Goal: Task Accomplishment & Management: Manage account settings

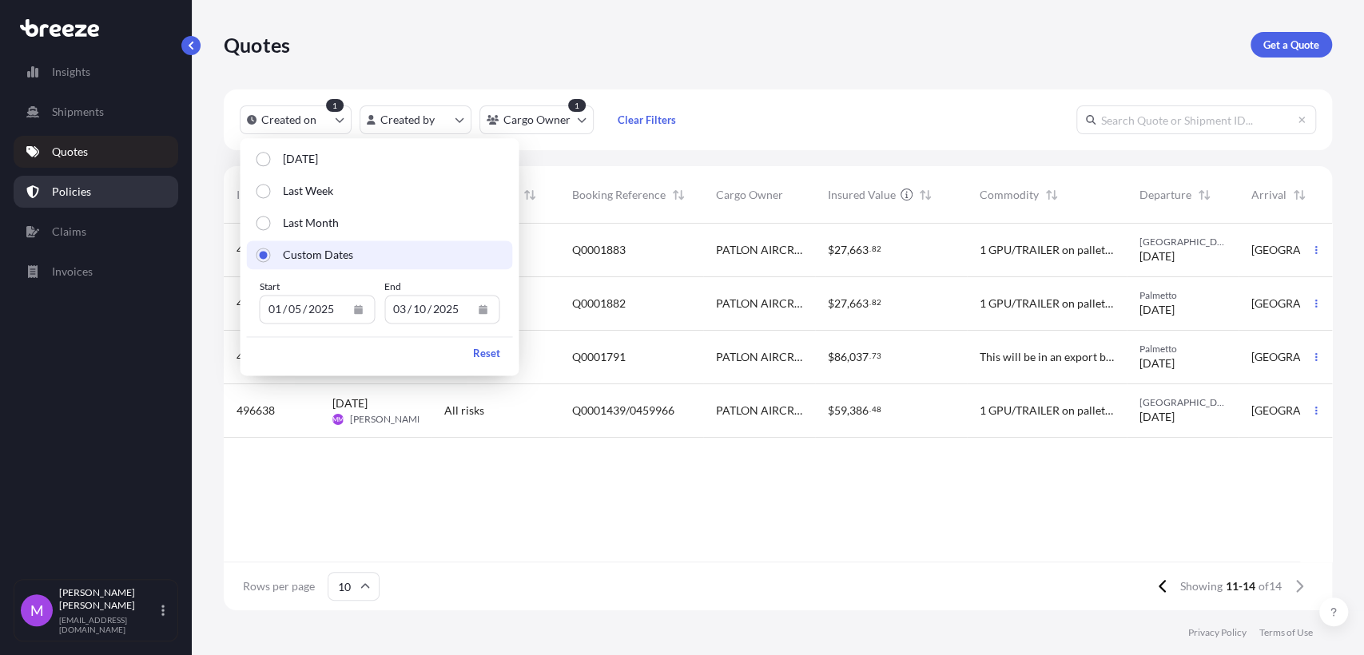
scroll to position [381, 1094]
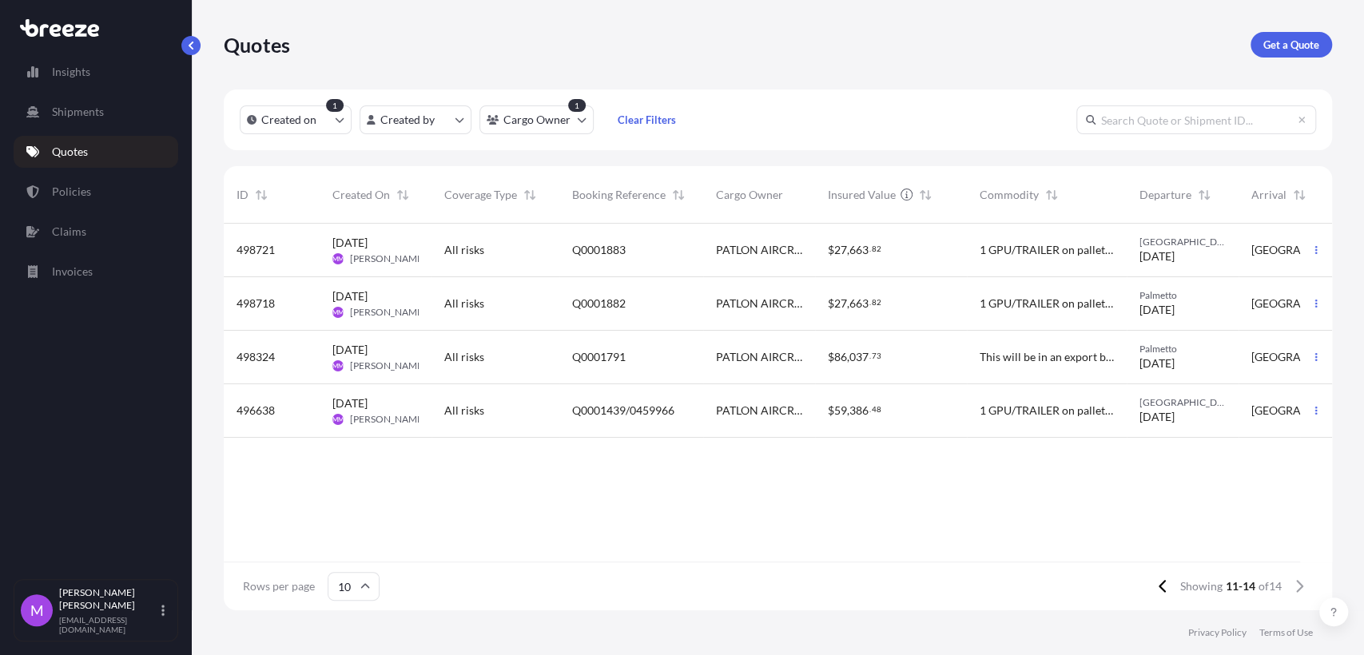
click at [831, 58] on div "Quotes Get a Quote" at bounding box center [778, 44] width 1108 height 89
click at [1176, 589] on div "Showing 11-14 of 14" at bounding box center [1231, 587] width 165 height 26
click at [1163, 590] on icon at bounding box center [1163, 586] width 9 height 14
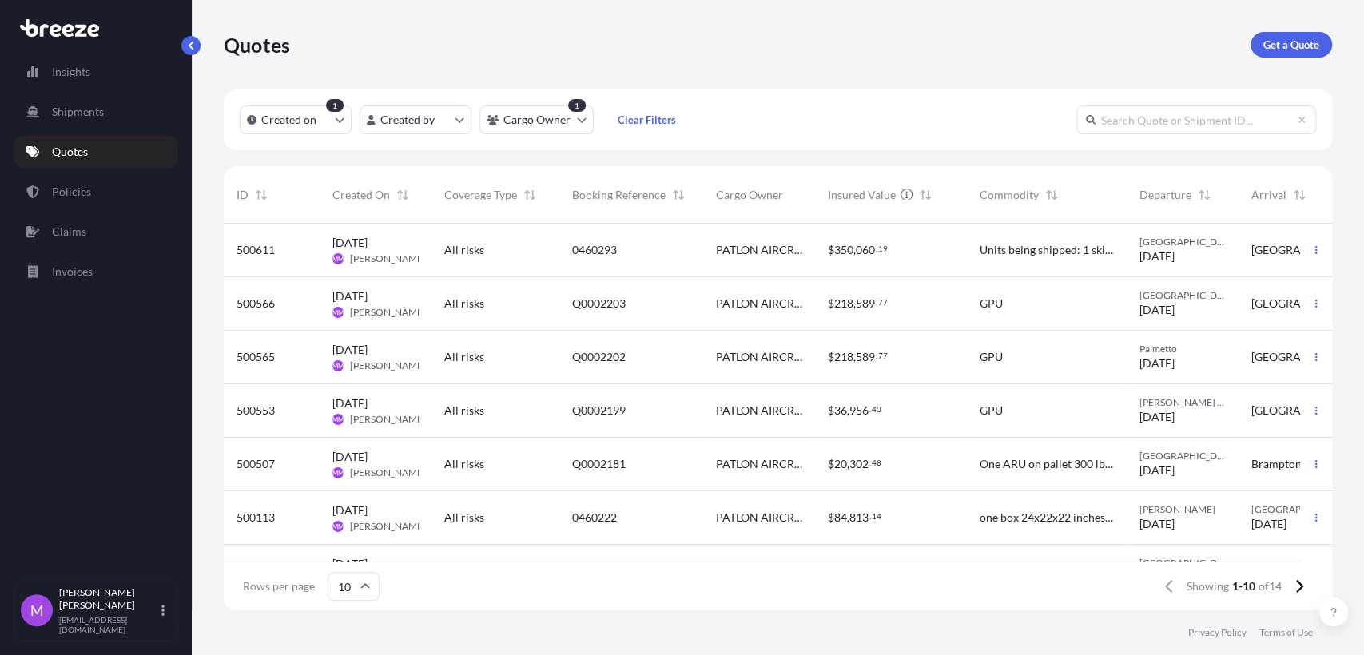
click at [639, 366] on div "Q0002202" at bounding box center [631, 358] width 144 height 54
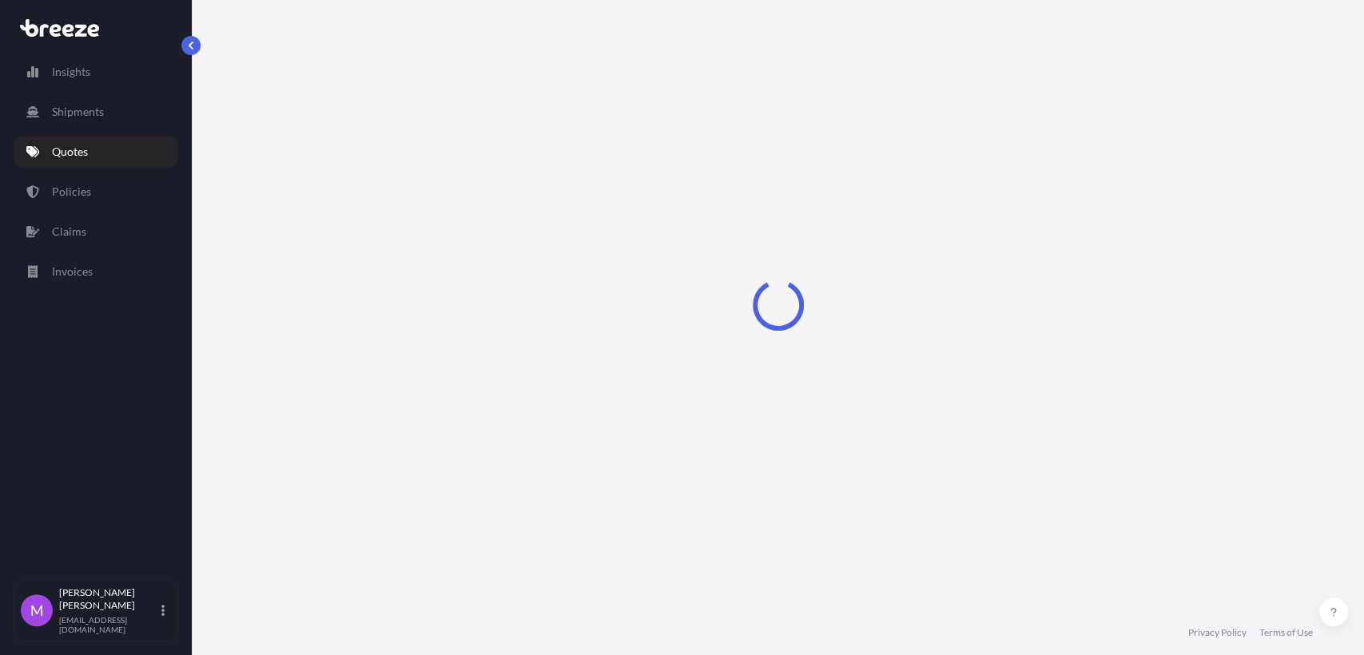
select select "Road"
select select "2"
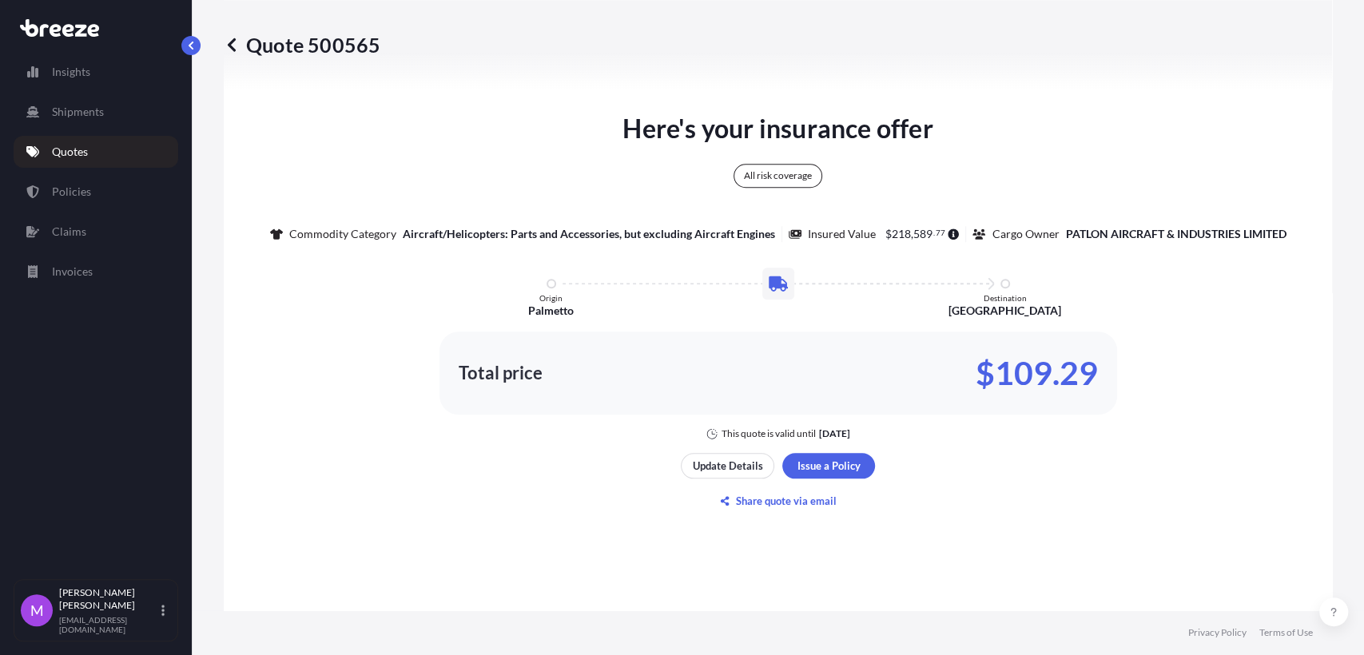
scroll to position [946, 0]
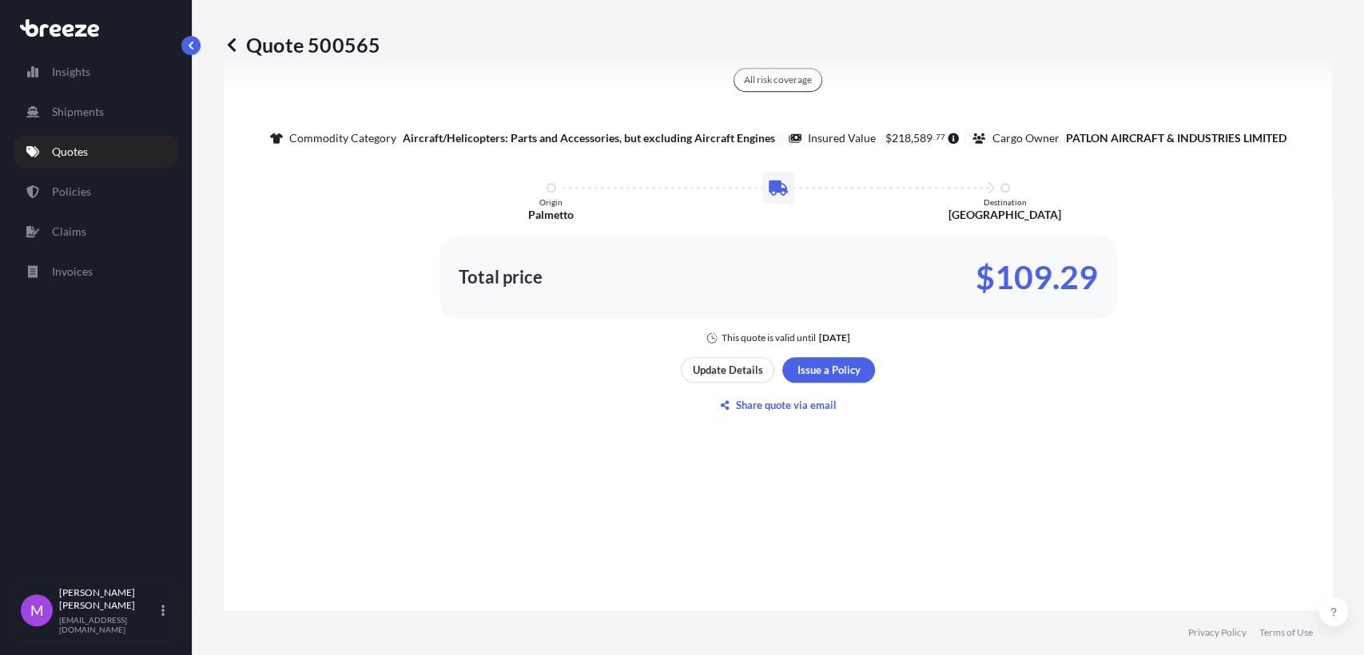
click at [681, 376] on div "Update Details Issue a Policy" at bounding box center [778, 370] width 194 height 26
click at [722, 383] on button "Update Details" at bounding box center [727, 370] width 93 height 26
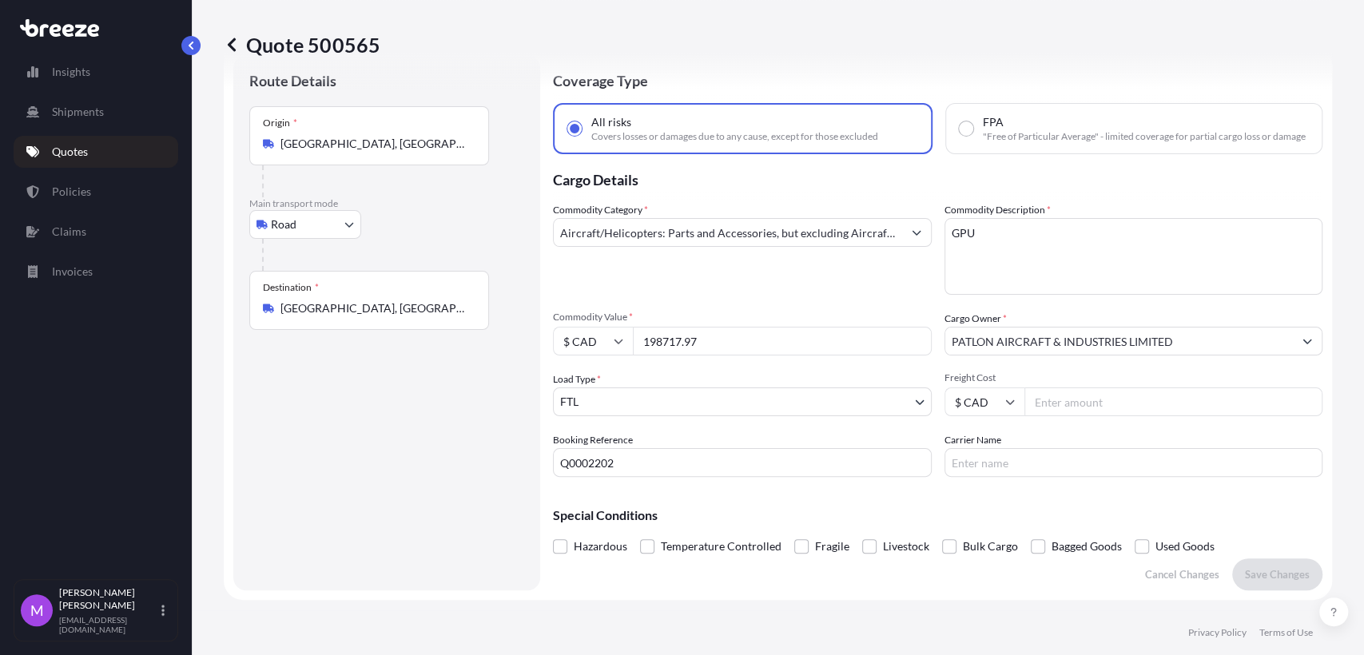
scroll to position [26, 0]
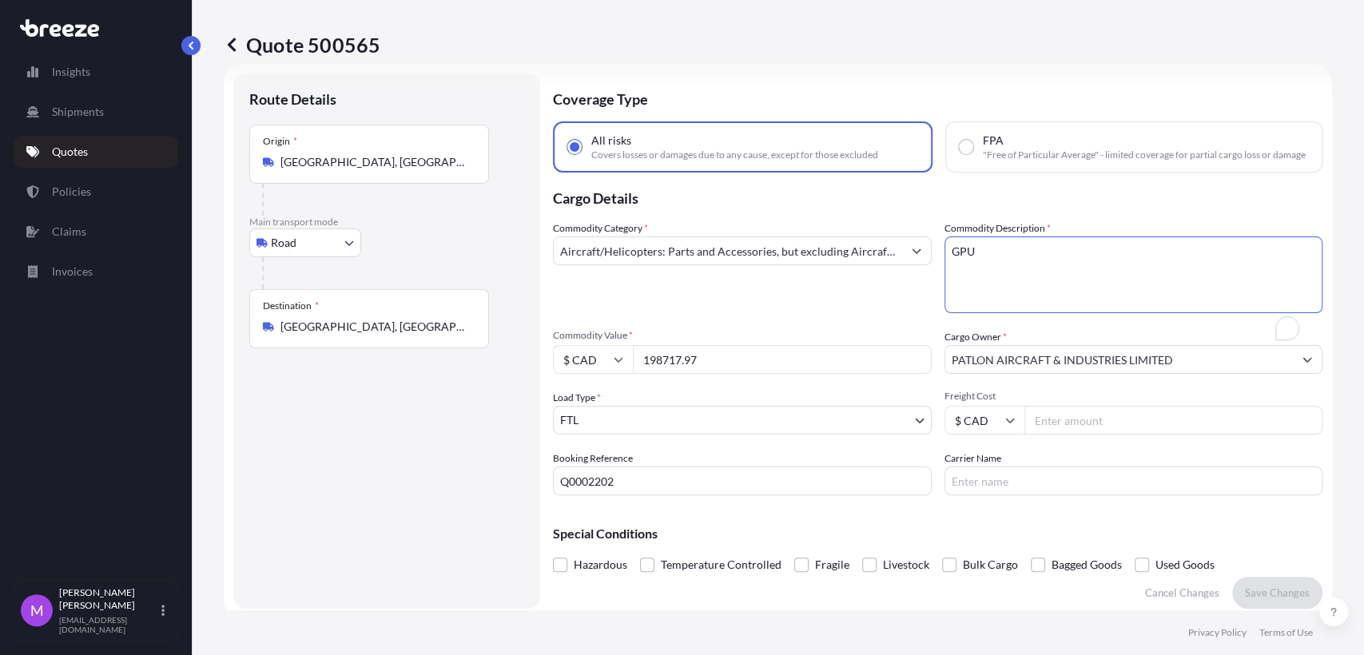
click at [1037, 294] on textarea "GPU" at bounding box center [1134, 275] width 379 height 77
drag, startPoint x: 1036, startPoint y: 295, endPoint x: 893, endPoint y: 264, distance: 146.4
click at [893, 264] on div "Commodity Category * Aircraft/Helicopters: Parts and Accessories, but excluding…" at bounding box center [938, 358] width 770 height 275
paste textarea "One GPU on pallet - 90kva 7400 – 124 x 75 x 67 – TOTAL WEIGHT WITH 3 BATTERIES …"
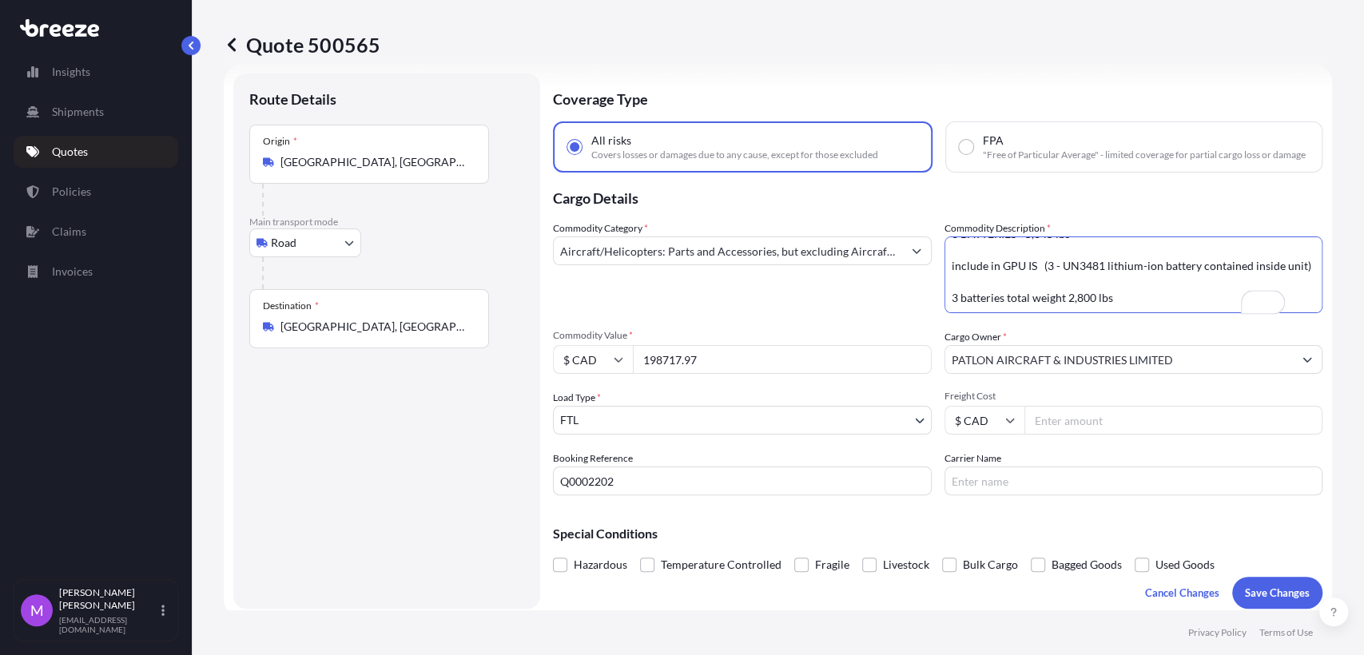
scroll to position [42, 0]
click at [1008, 300] on textarea "GPU" at bounding box center [1134, 275] width 379 height 77
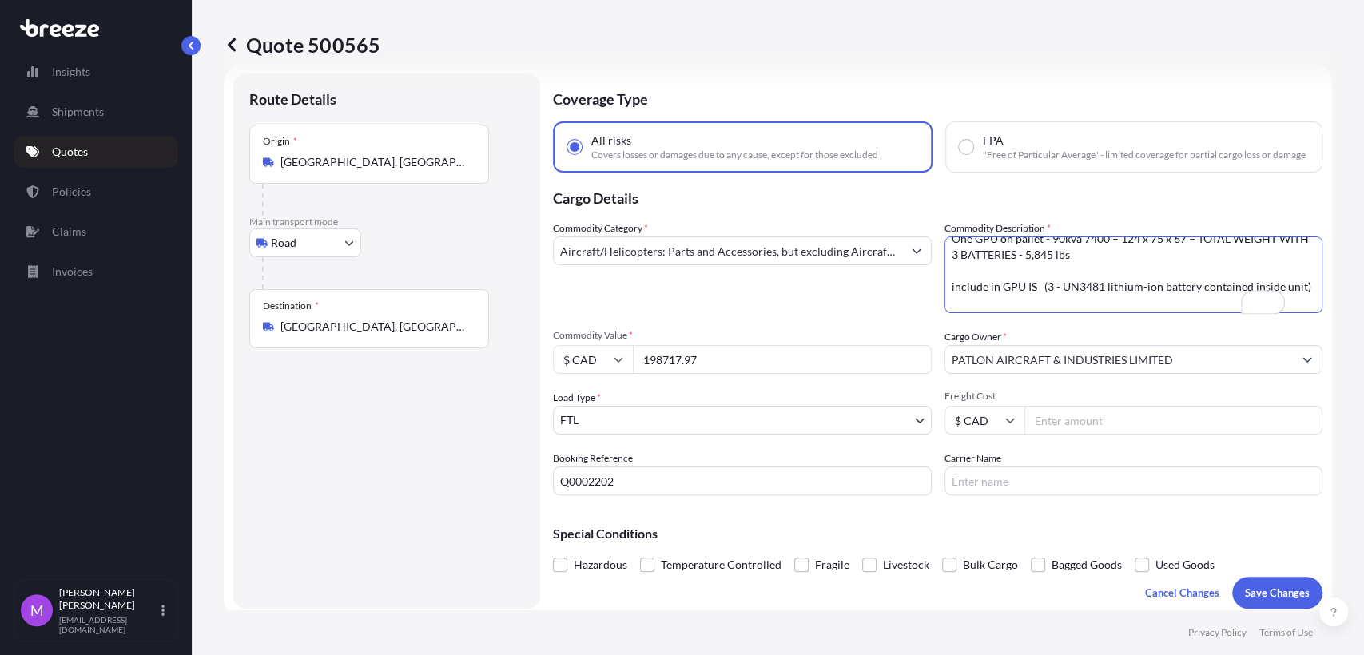
scroll to position [0, 0]
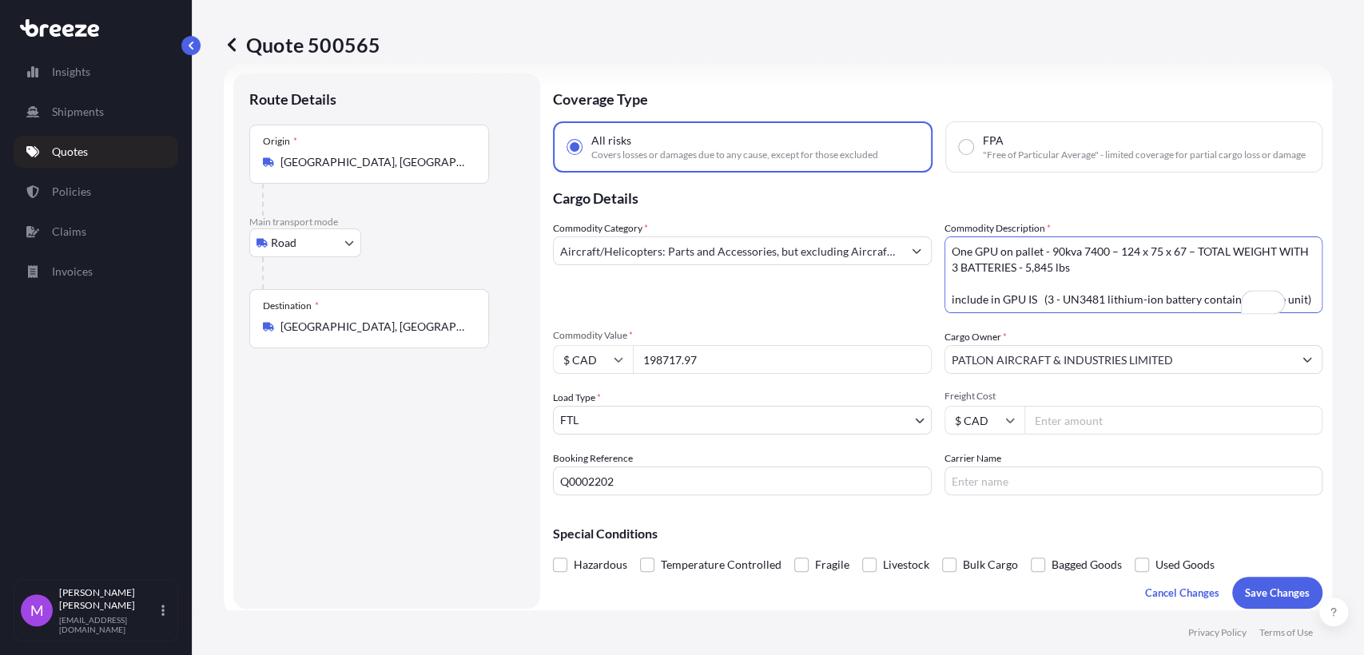
click at [996, 288] on textarea "GPU" at bounding box center [1134, 275] width 379 height 77
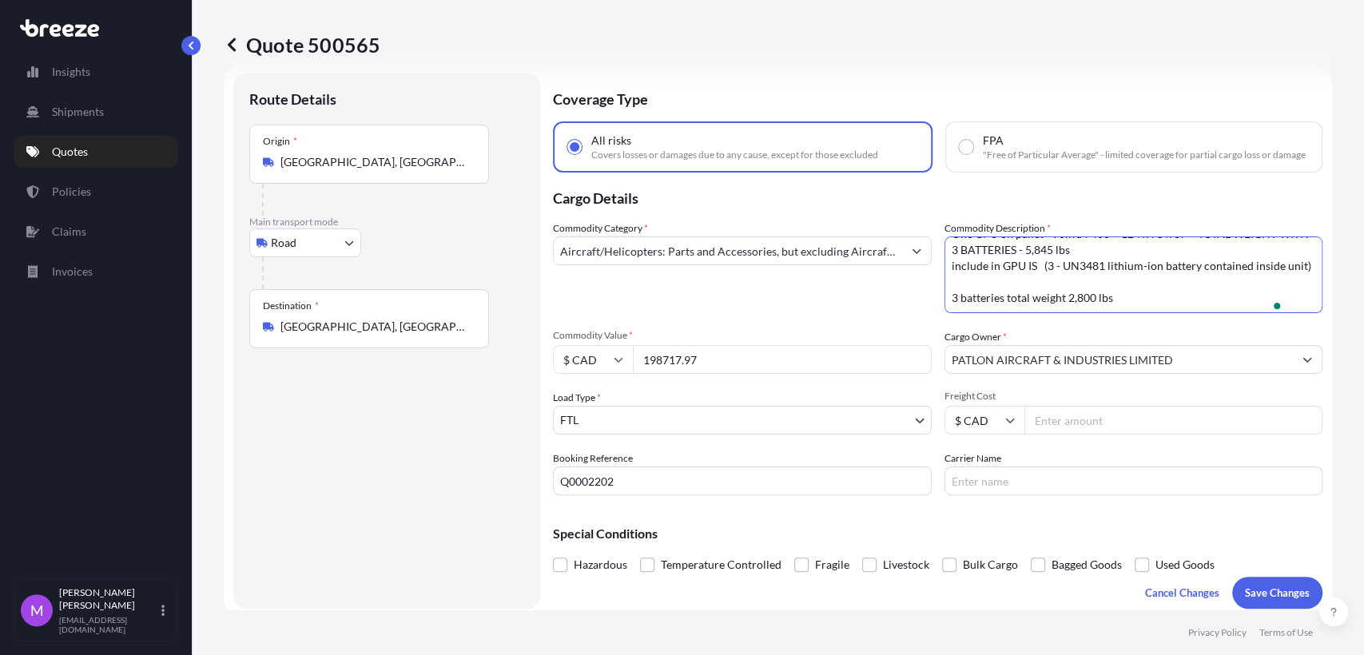
scroll to position [33, 0]
click at [986, 295] on textarea "GPU" at bounding box center [1134, 275] width 379 height 77
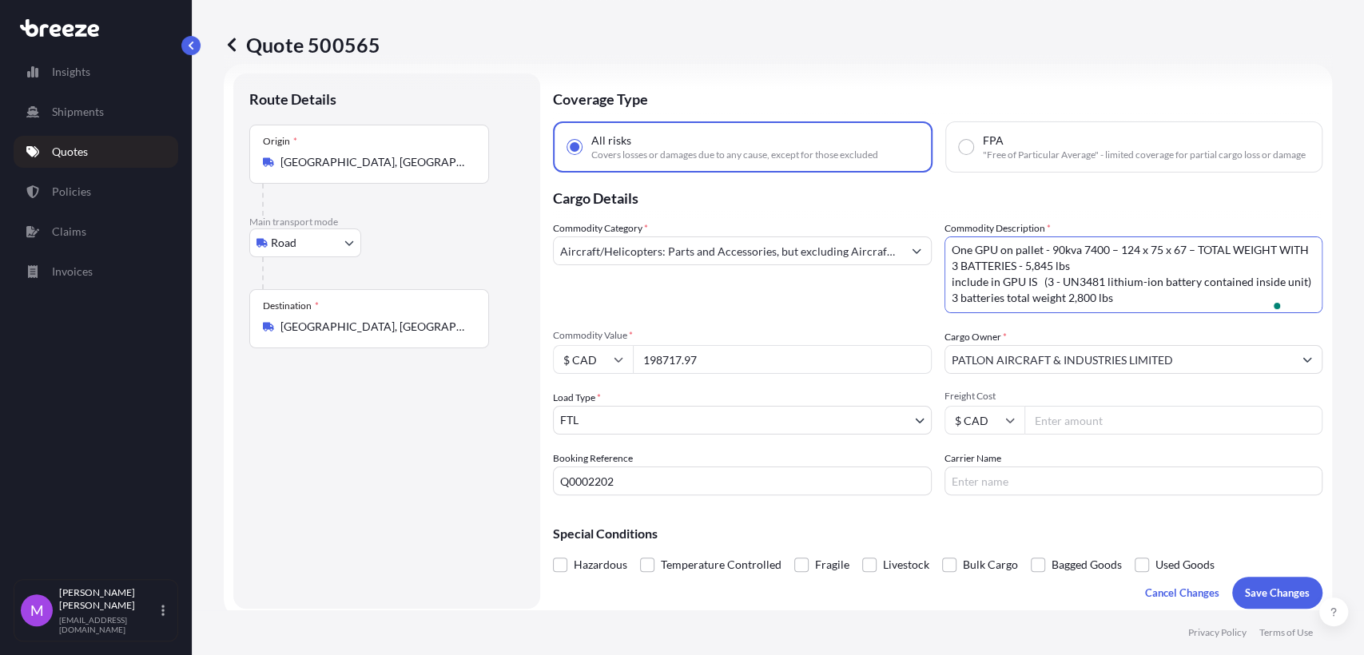
scroll to position [0, 0]
type textarea "One GPU on pallet - 90kva 7400 – 124 x 75 x 67 – TOTAL WEIGHT WITH 3 BATTERIES …"
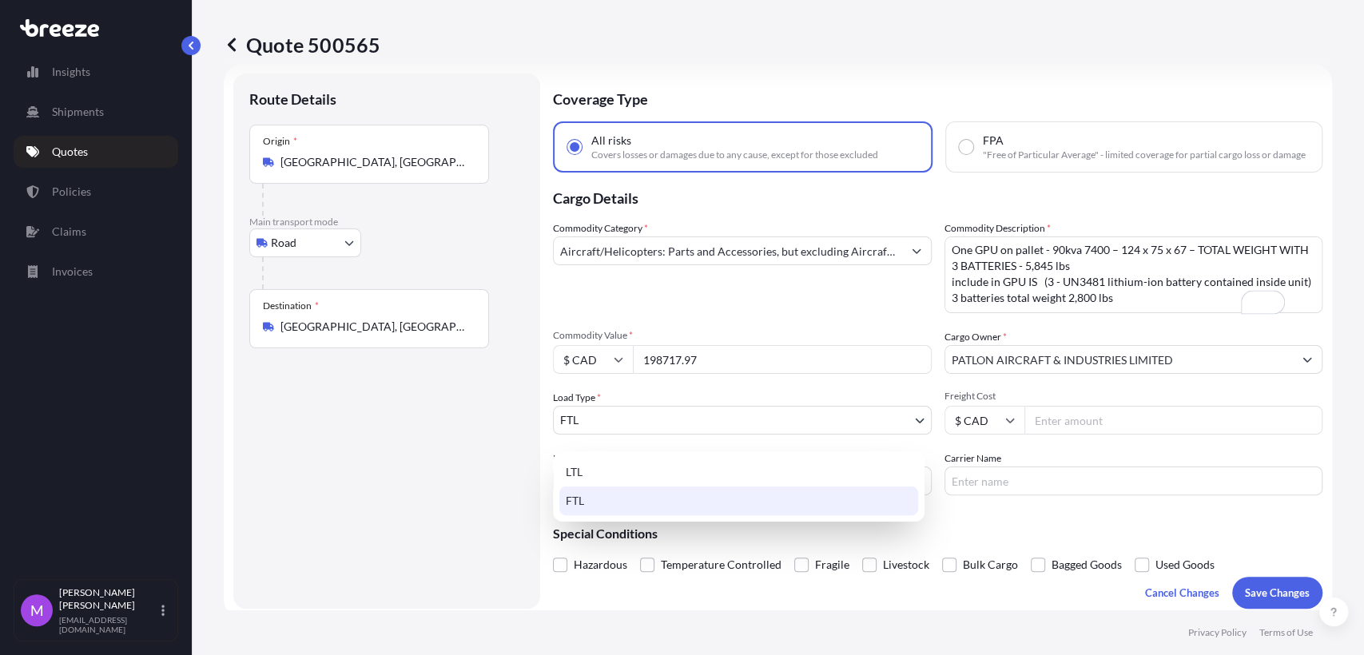
click at [667, 435] on body "Insights Shipments Quotes Policies Claims Invoices M [PERSON_NAME] [EMAIL_ADDRE…" at bounding box center [682, 327] width 1364 height 655
click at [666, 436] on body "Insights Shipments Quotes Policies Claims Invoices M [PERSON_NAME] [EMAIL_ADDRE…" at bounding box center [682, 327] width 1364 height 655
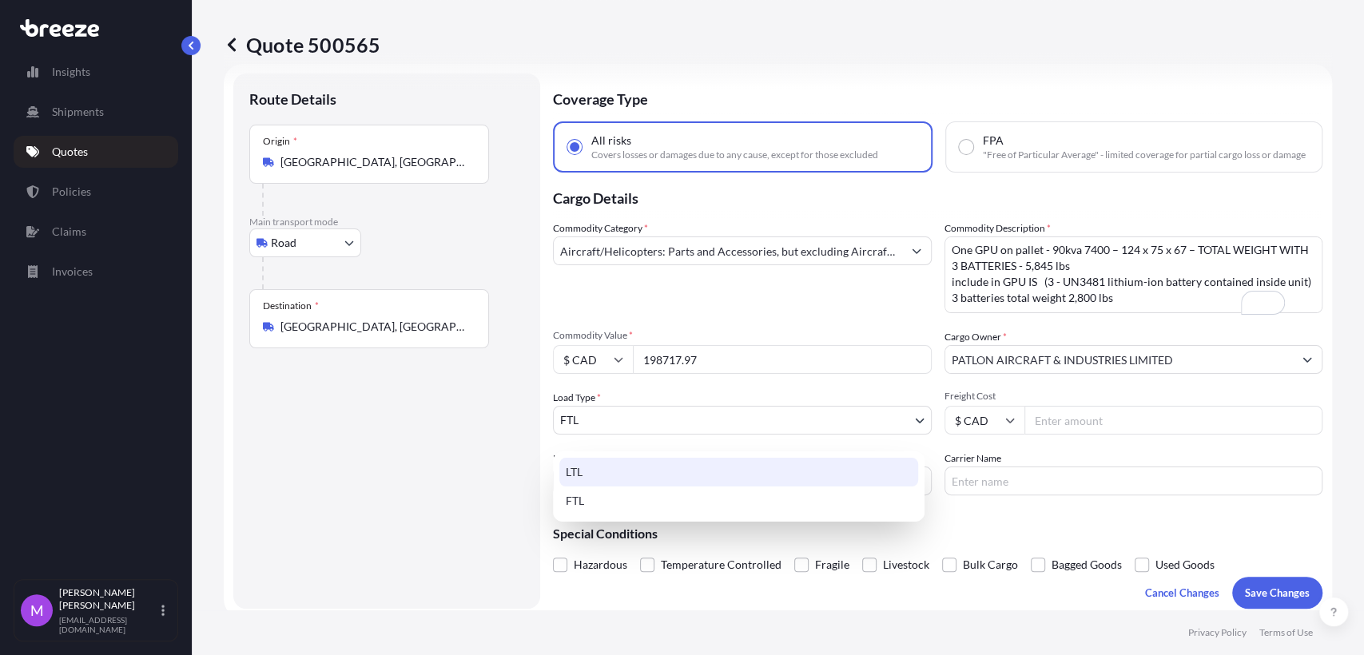
click at [649, 468] on div "LTL" at bounding box center [738, 472] width 359 height 29
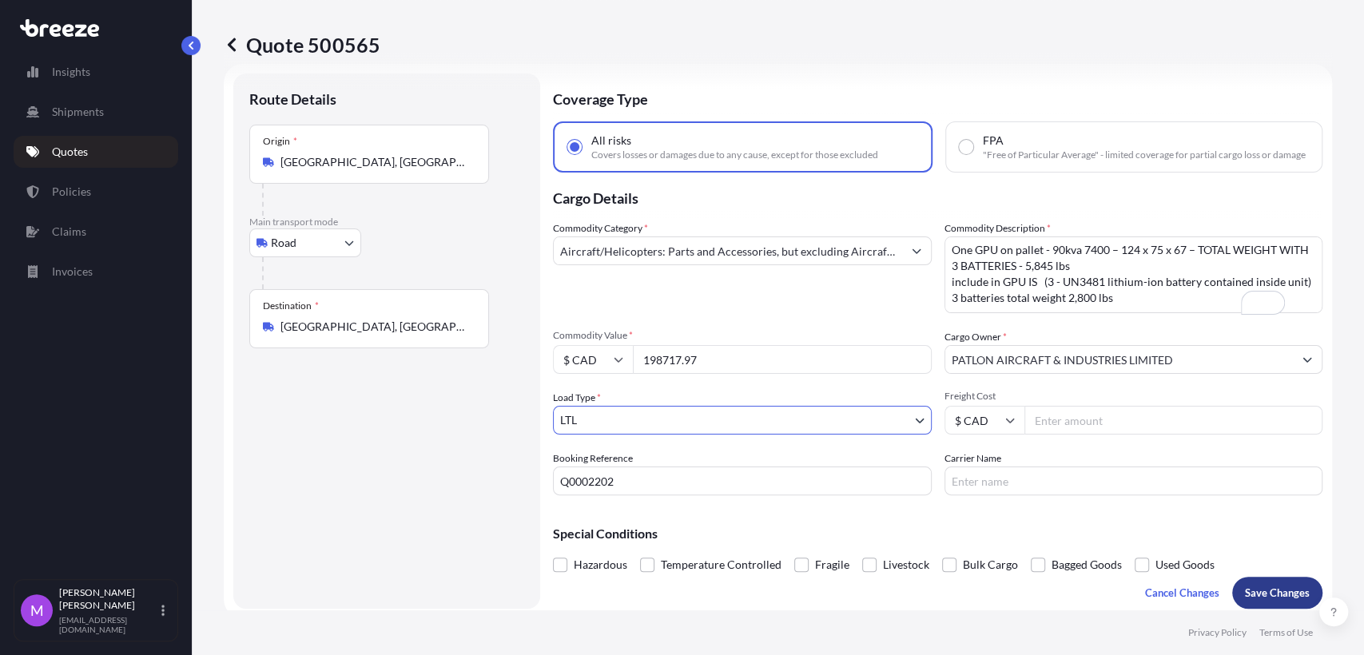
click at [1259, 591] on button "Save Changes" at bounding box center [1277, 593] width 90 height 32
select select "Road"
select select "1"
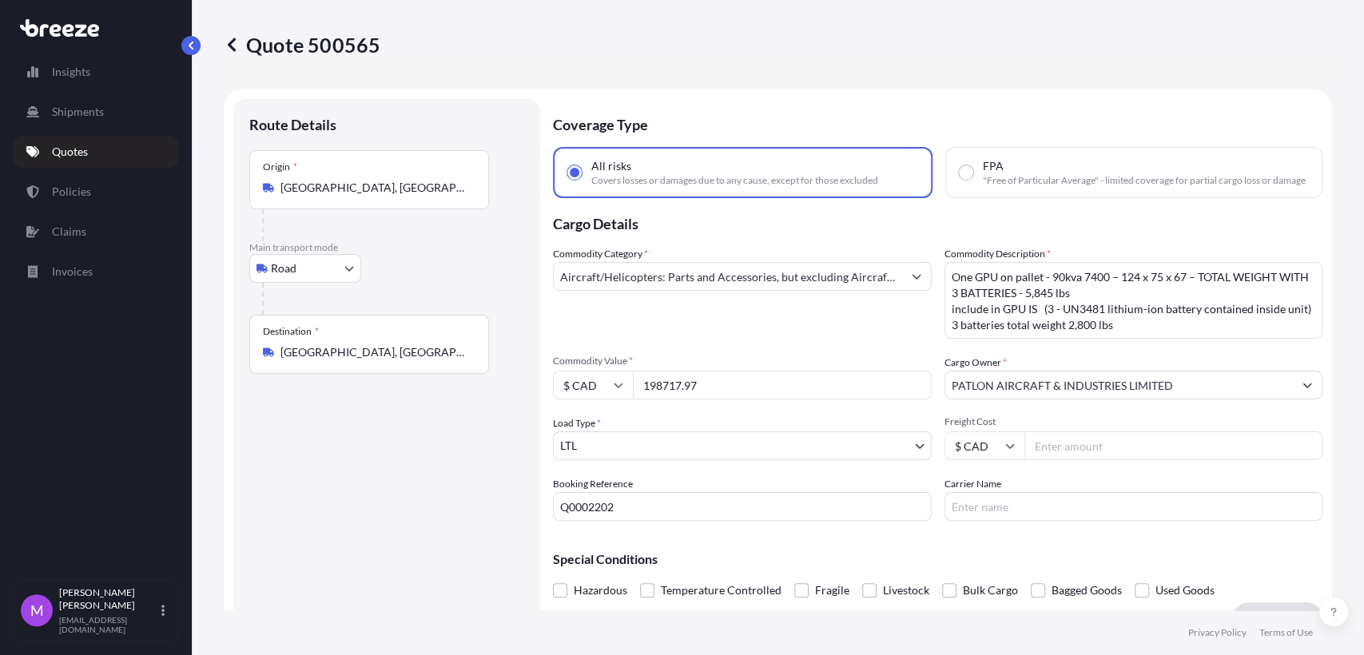
click at [225, 48] on icon at bounding box center [232, 45] width 16 height 16
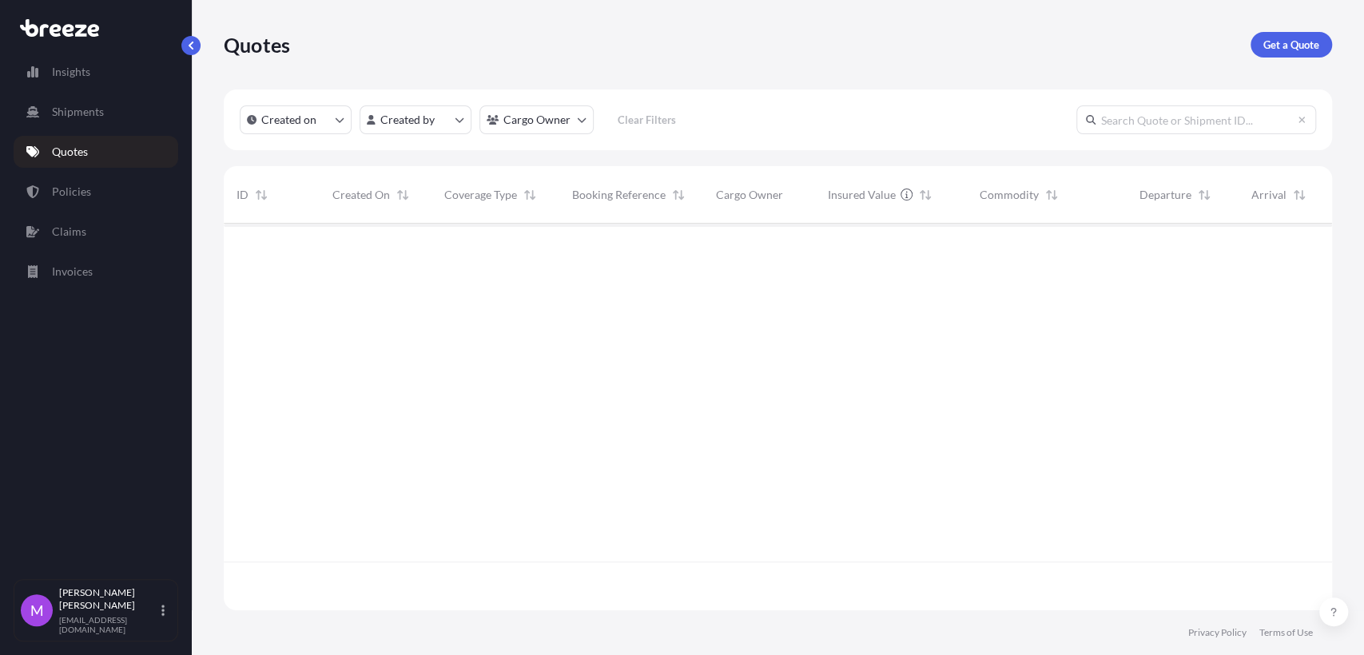
scroll to position [381, 1094]
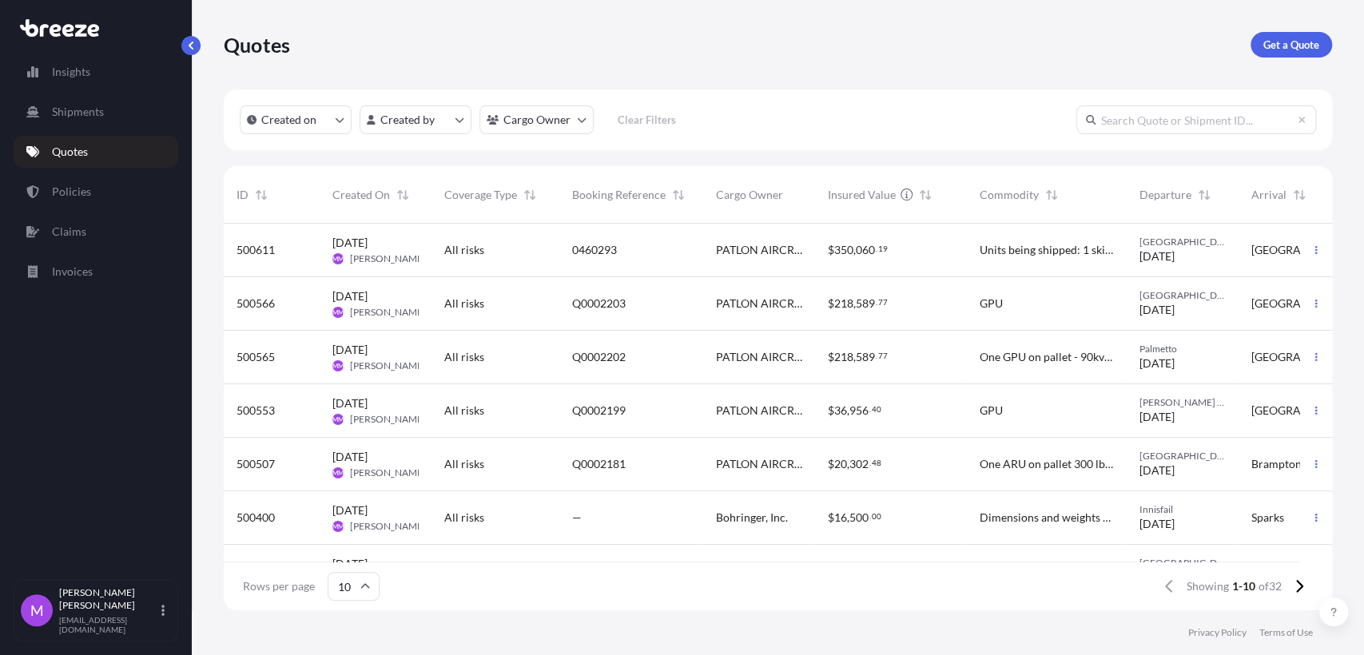
click at [1022, 305] on div "GPU" at bounding box center [1047, 304] width 134 height 16
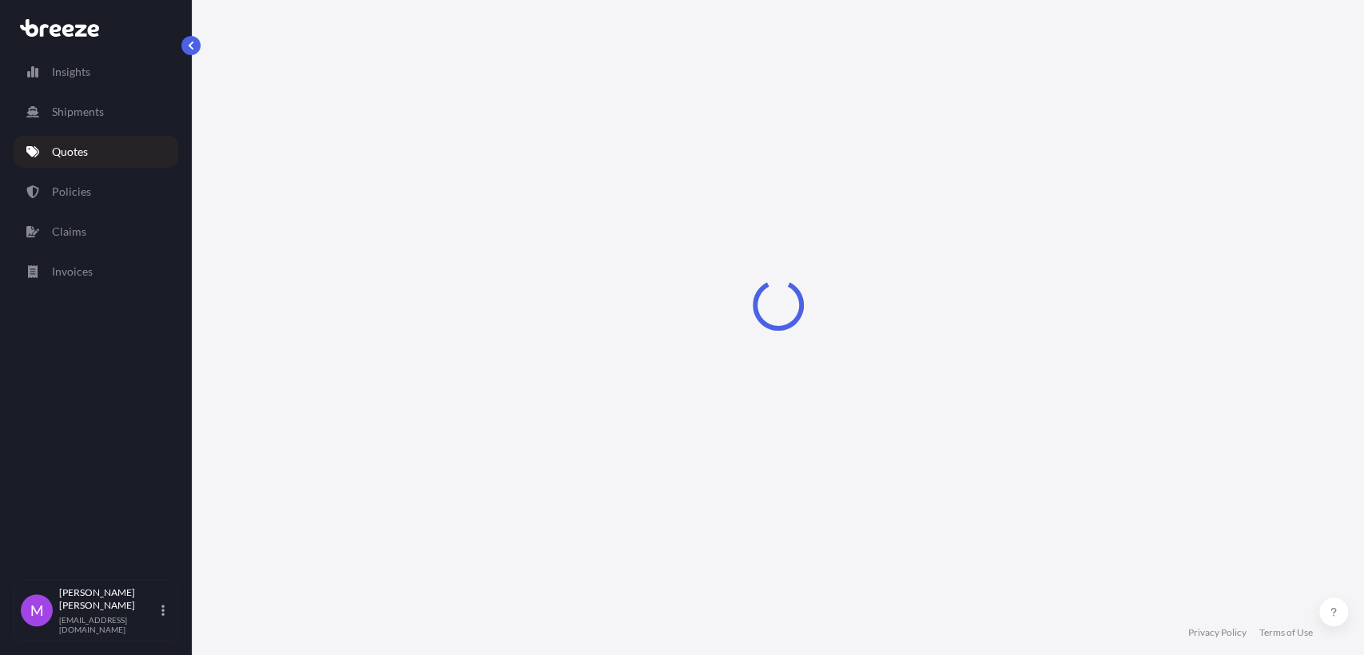
select select "Road"
select select "2"
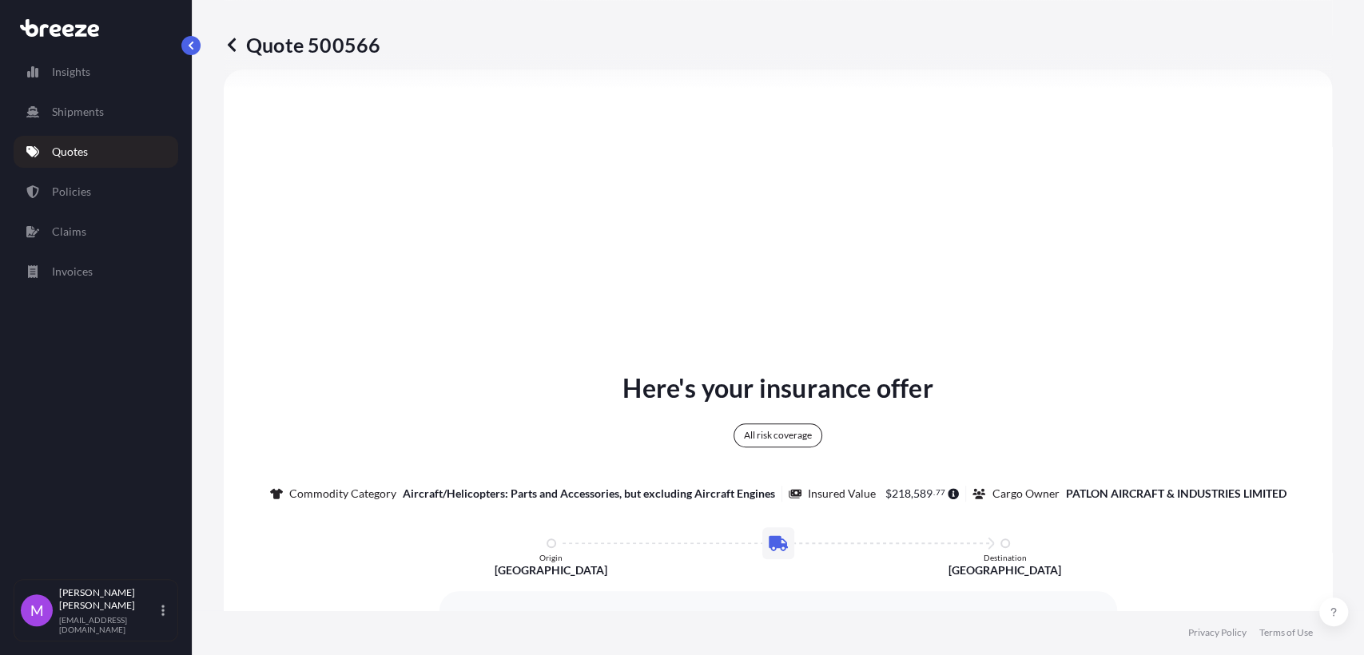
scroll to position [946, 0]
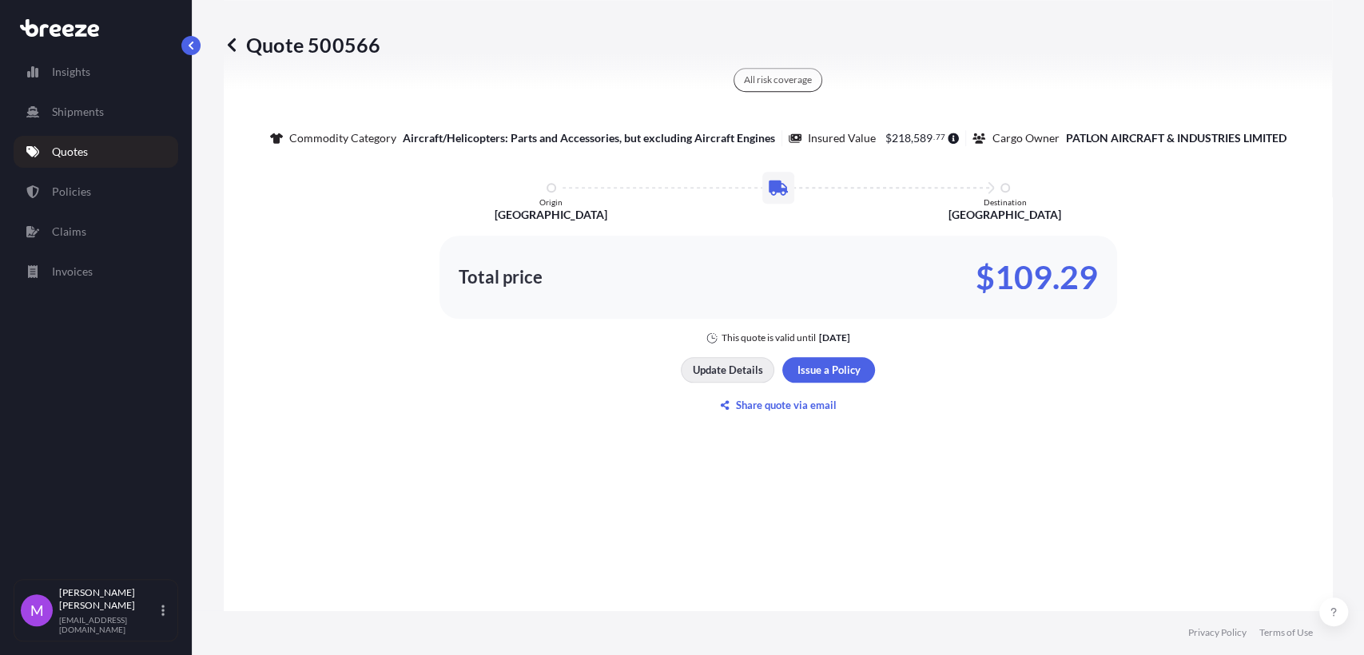
click at [695, 378] on p "Update Details" at bounding box center [728, 370] width 70 height 16
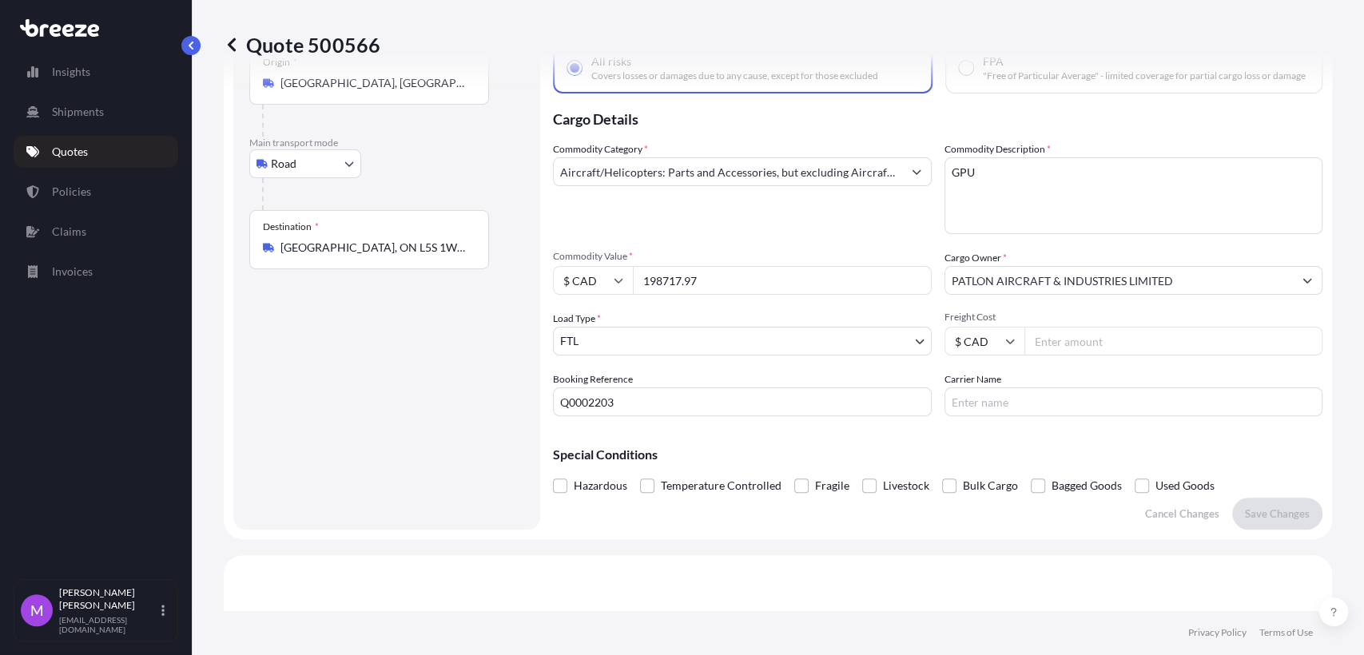
scroll to position [26, 0]
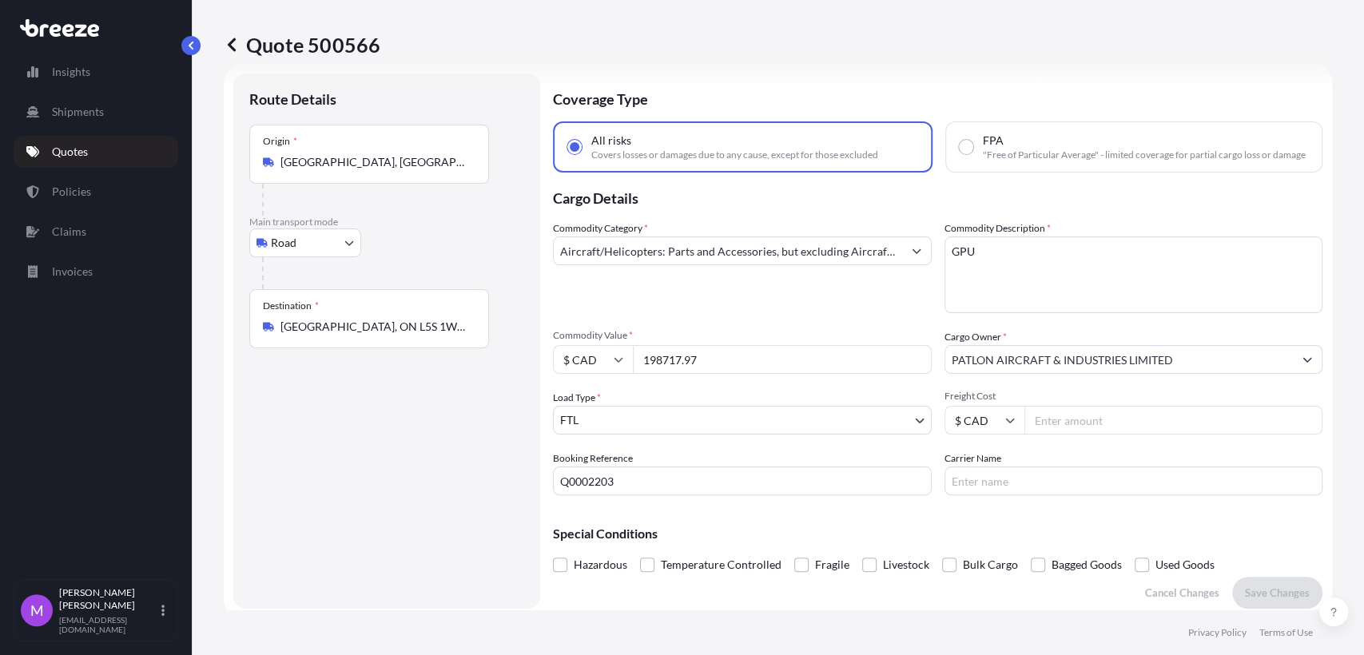
click at [1035, 305] on textarea "GPU" at bounding box center [1134, 275] width 379 height 77
click at [876, 271] on div "Commodity Category * Aircraft/Helicopters: Parts and Accessories, but excluding…" at bounding box center [938, 358] width 770 height 275
paste textarea "with Insurance $195,717.97cad - no stacking on top One GPU on pallet - 90kva 74…"
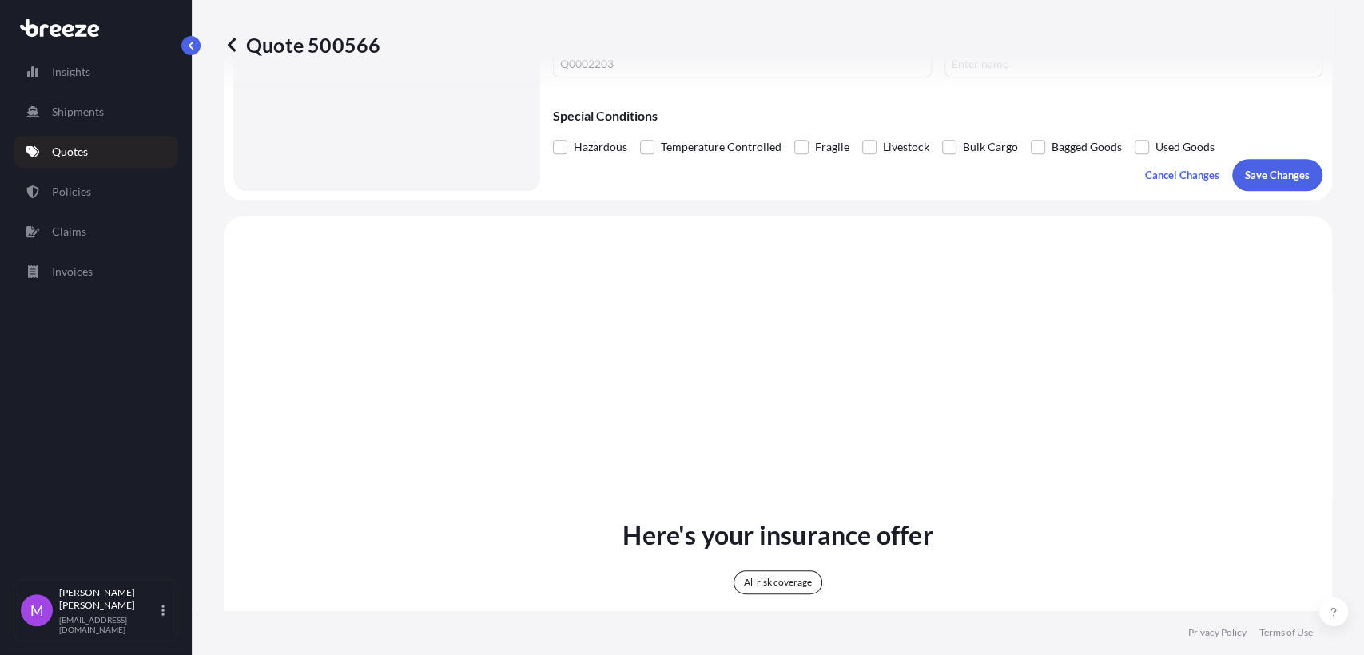
scroll to position [443, 0]
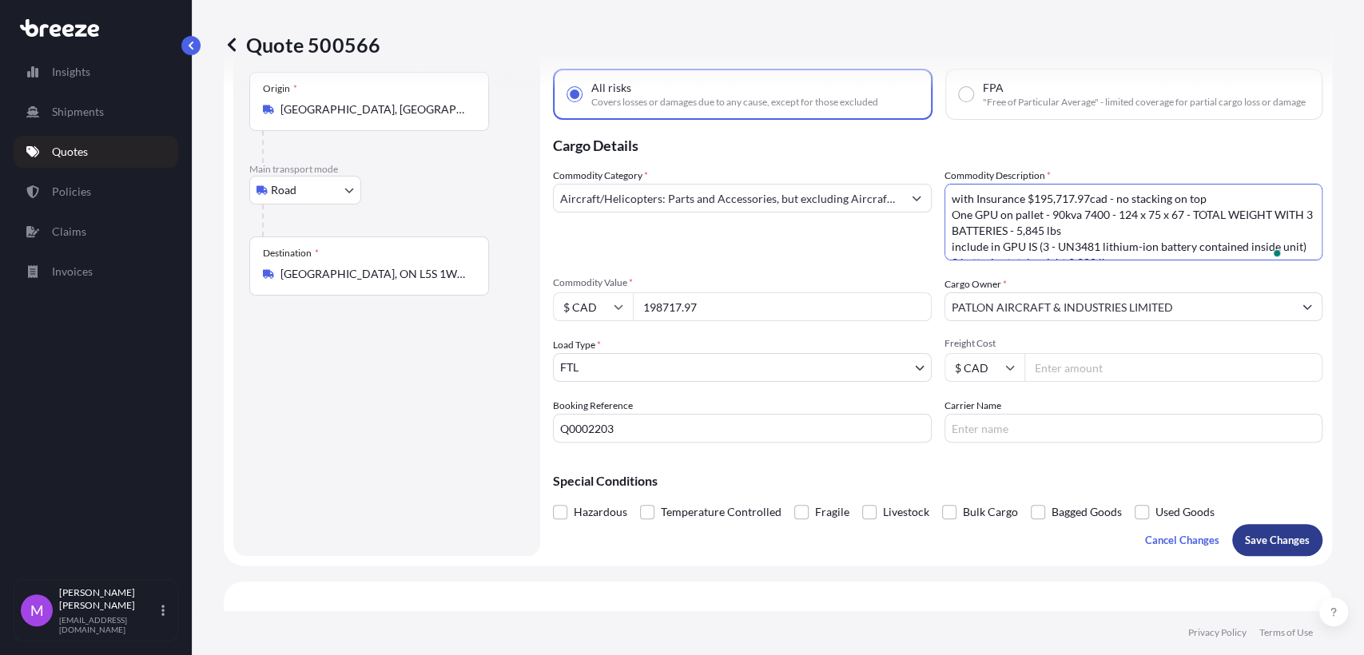
type textarea "with Insurance $195,717.97cad - no stacking on top One GPU on pallet - 90kva 74…"
click at [1251, 548] on p "Save Changes" at bounding box center [1277, 540] width 65 height 16
select select "Road"
select select "2"
